Goal: Task Accomplishment & Management: Manage account settings

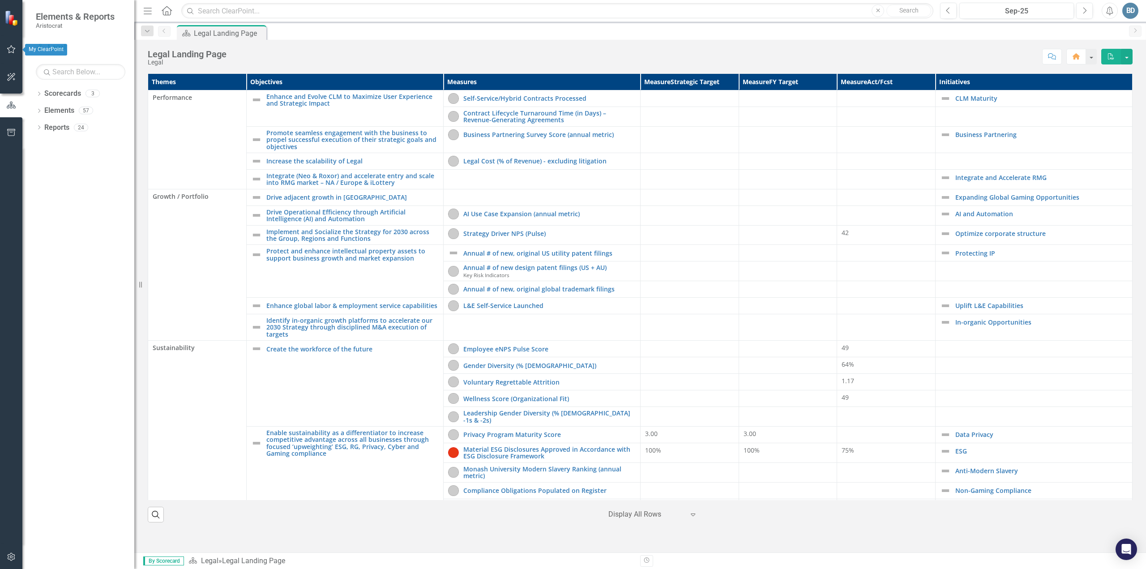
click at [12, 49] on icon "button" at bounding box center [11, 49] width 9 height 7
click at [47, 98] on link "My Updates" at bounding box center [81, 99] width 90 height 10
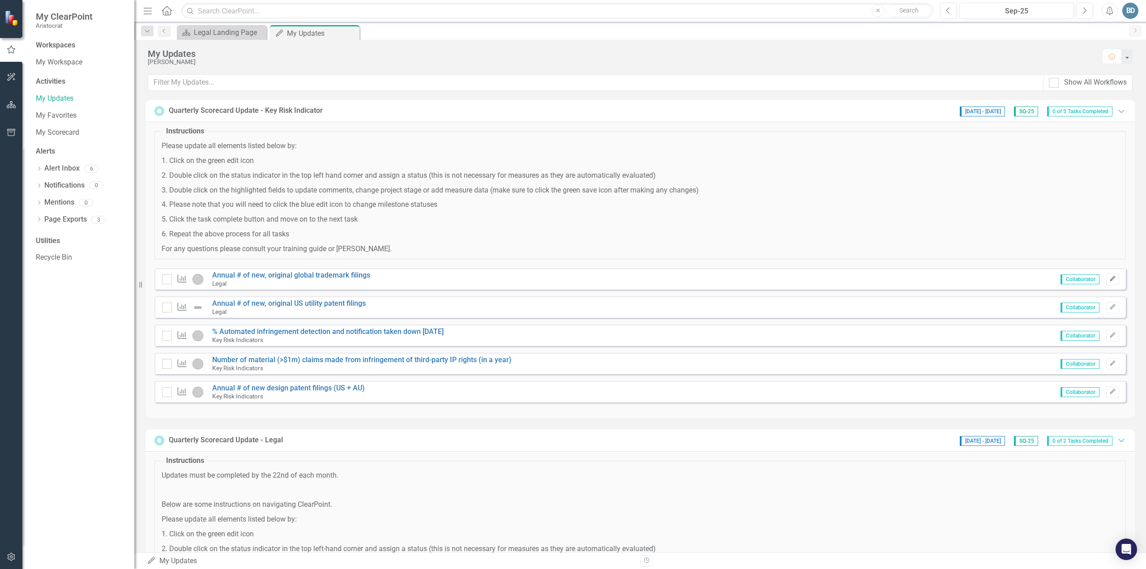
click at [1109, 280] on icon "Edit" at bounding box center [1112, 278] width 7 height 5
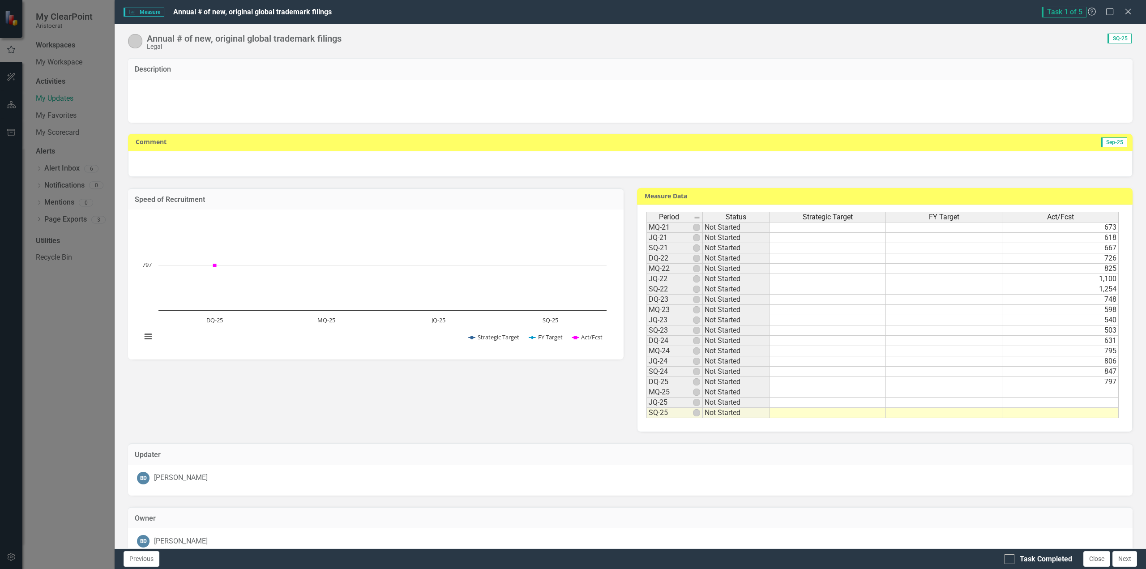
click at [1092, 412] on td at bounding box center [1060, 413] width 116 height 10
click at [1070, 410] on td at bounding box center [1060, 413] width 116 height 10
click at [1055, 416] on td at bounding box center [1060, 413] width 116 height 10
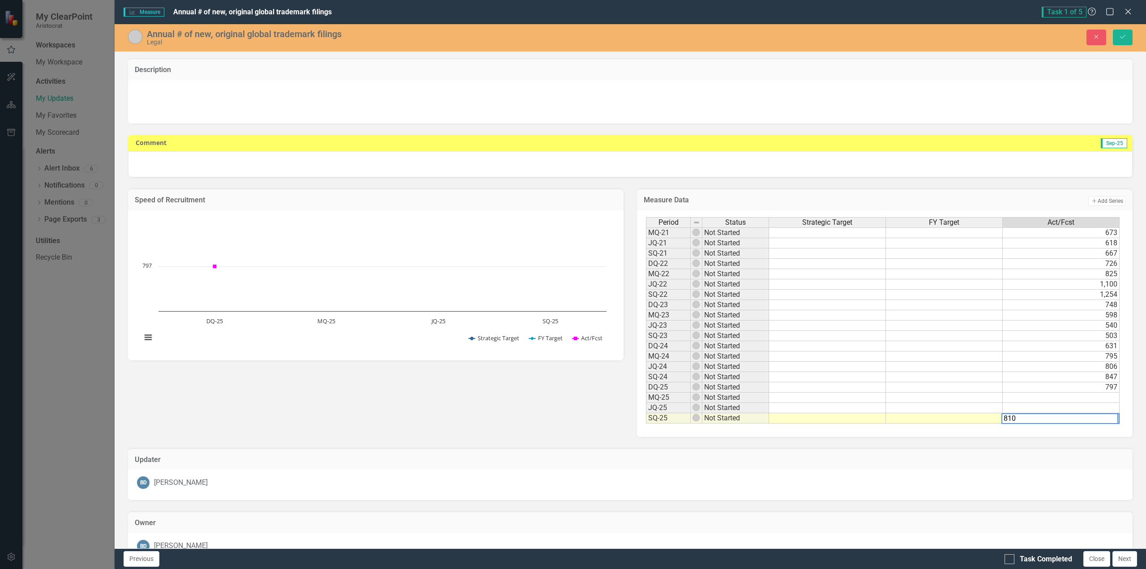
type textarea "810"
click at [1028, 437] on div "Updater BD [PERSON_NAME]" at bounding box center [630, 469] width 1018 height 64
click at [473, 154] on div at bounding box center [630, 164] width 1005 height 26
click at [1102, 148] on td "Sep-25" at bounding box center [896, 143] width 466 height 13
click at [235, 163] on div at bounding box center [630, 164] width 1005 height 26
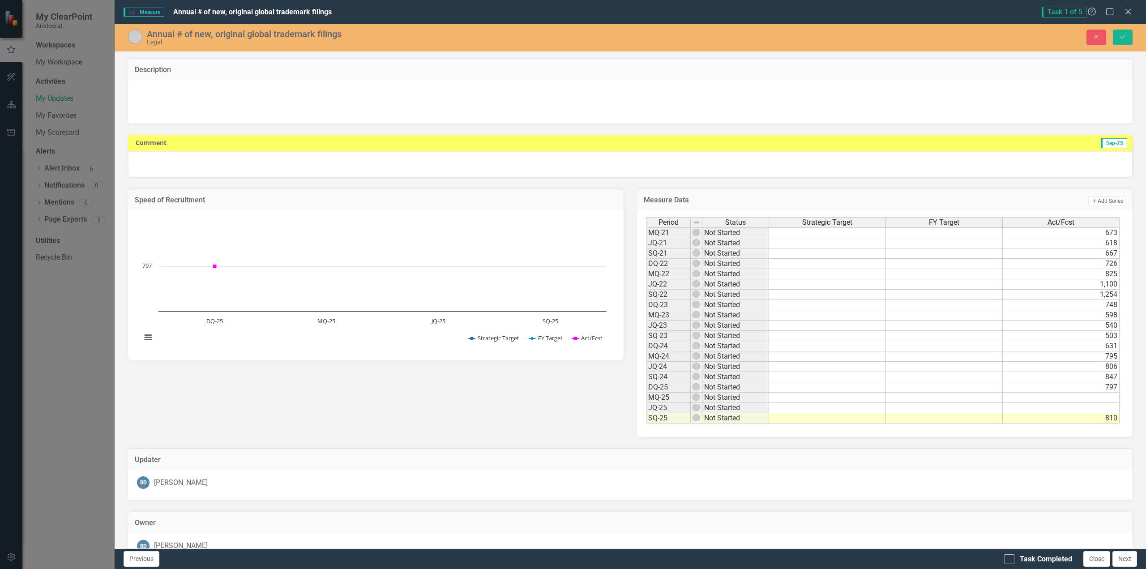
click at [235, 163] on div at bounding box center [630, 164] width 1005 height 26
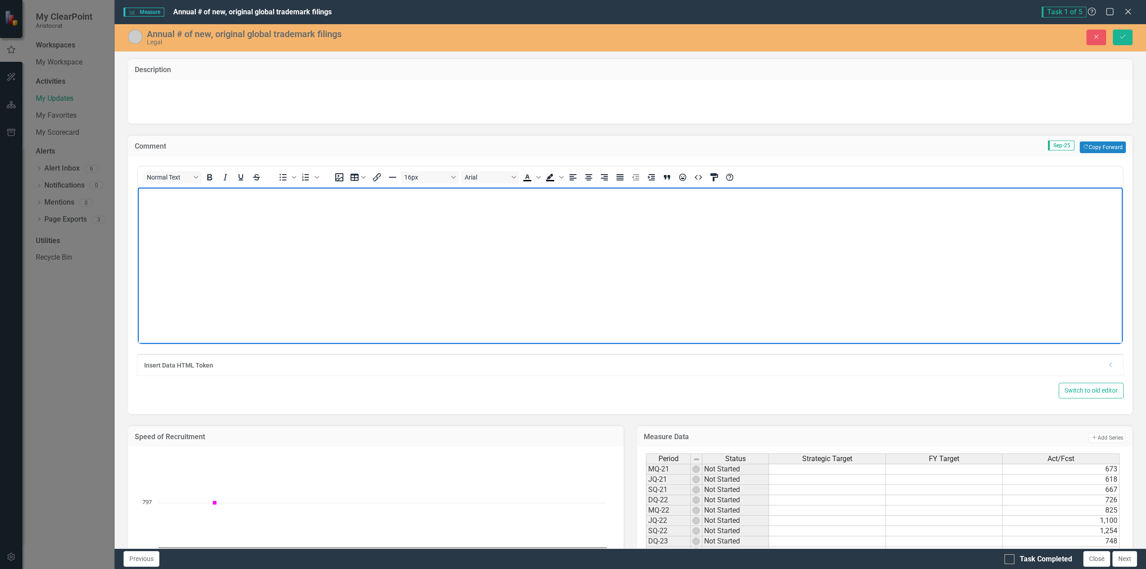
click at [151, 210] on body "Rich Text Area. Press ALT-0 for help." at bounding box center [630, 254] width 985 height 134
click at [795, 387] on div "Switch to old editor" at bounding box center [630, 391] width 987 height 16
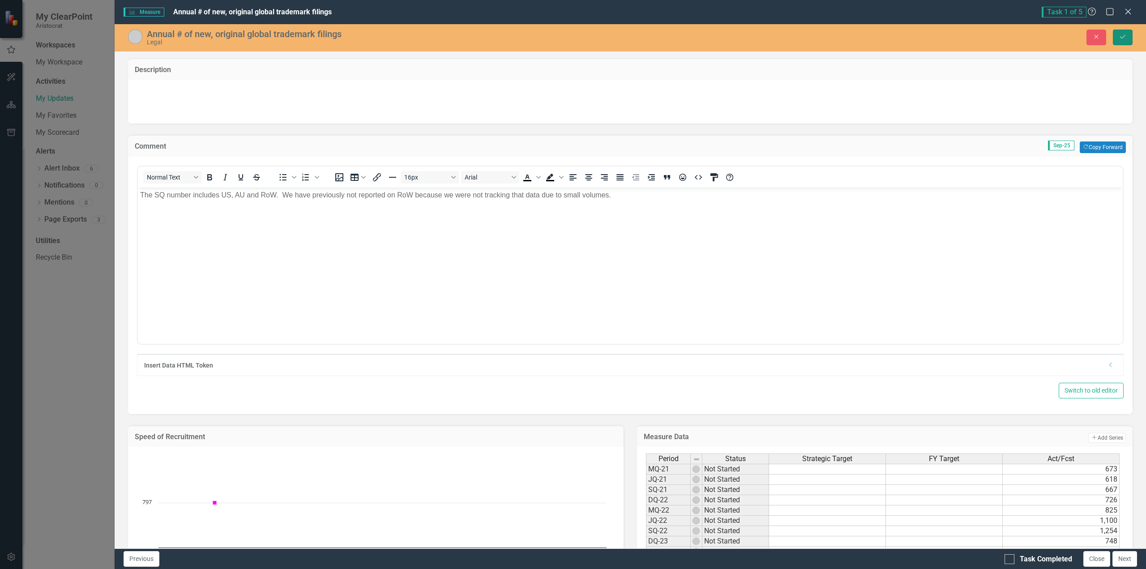
click at [1121, 35] on icon "Save" at bounding box center [1123, 37] width 8 height 6
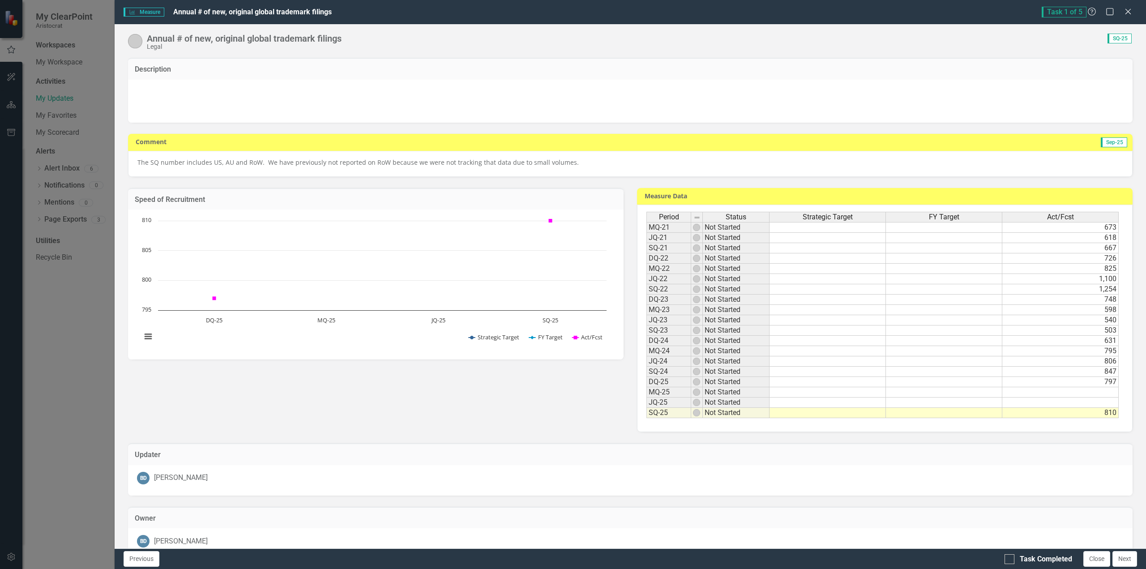
click at [595, 159] on p "The SQ number includes US, AU and RoW. We have previously not reported on RoW b…" at bounding box center [630, 162] width 986 height 9
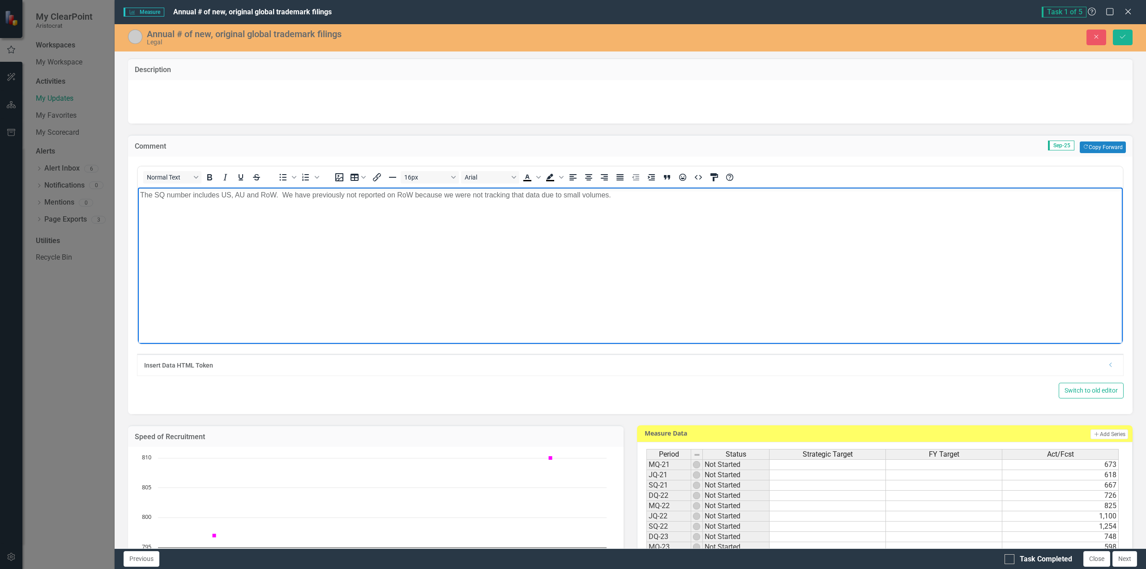
drag, startPoint x: 293, startPoint y: 195, endPoint x: 353, endPoint y: 194, distance: 60.0
click at [295, 195] on p "The SQ number includes US, AU and RoW. We have previously not reported on RoW b…" at bounding box center [630, 194] width 980 height 11
